Goal: Information Seeking & Learning: Check status

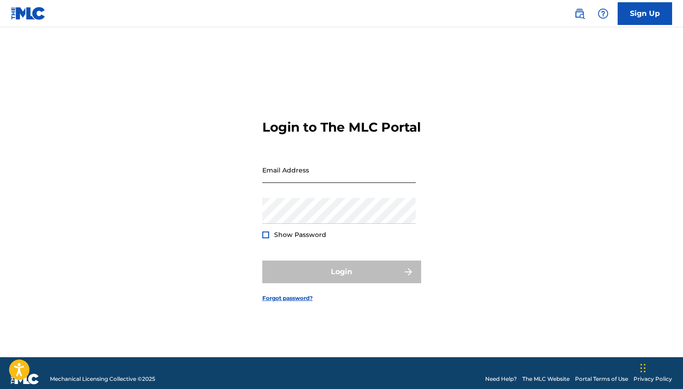
click at [313, 183] on input "Email Address" at bounding box center [338, 170] width 153 height 26
type input "[EMAIL_ADDRESS][DOMAIN_NAME]"
click at [266, 238] on div at bounding box center [265, 234] width 7 height 7
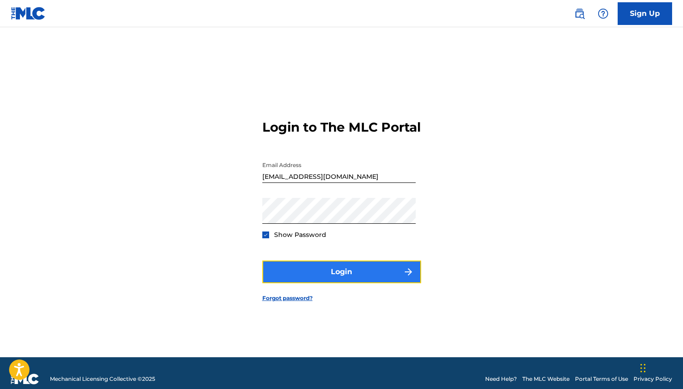
click at [359, 278] on button "Login" at bounding box center [341, 271] width 159 height 23
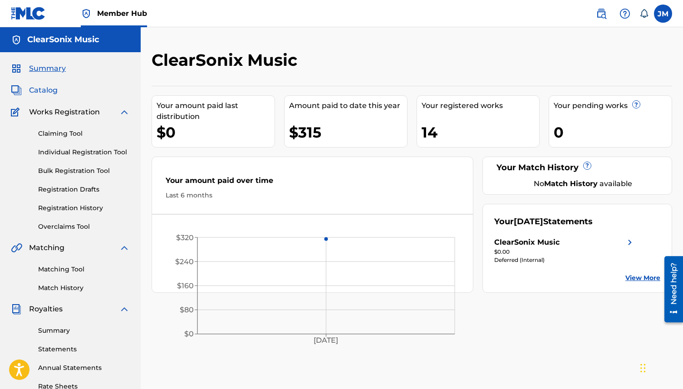
click at [53, 92] on span "Catalog" at bounding box center [43, 90] width 29 height 11
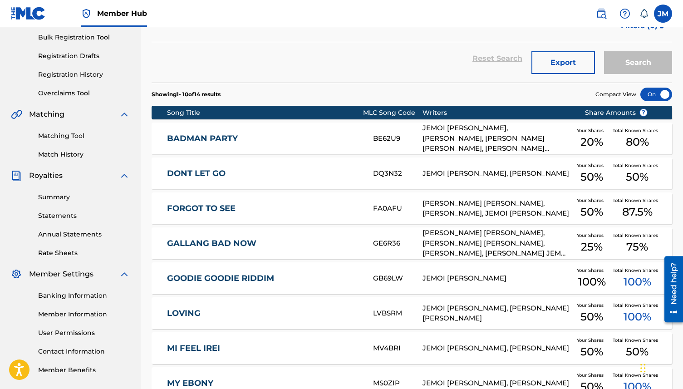
scroll to position [135, 0]
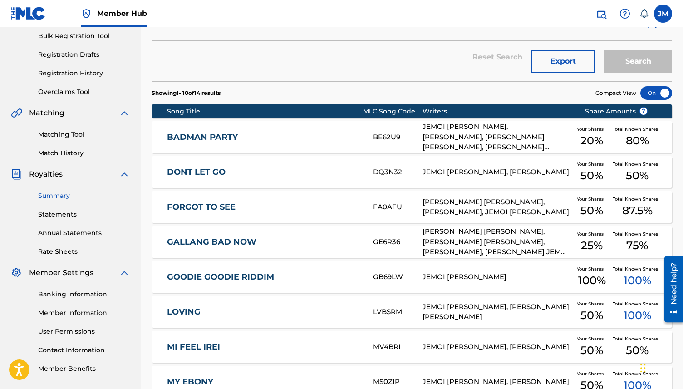
click at [70, 198] on link "Summary" at bounding box center [84, 196] width 92 height 10
